Goal: Find specific page/section

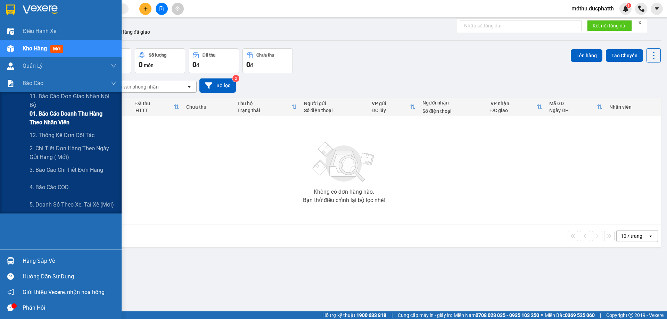
click at [62, 119] on span "01. Báo cáo doanh thu hàng theo nhân viên" at bounding box center [73, 117] width 87 height 17
